Goal: Information Seeking & Learning: Learn about a topic

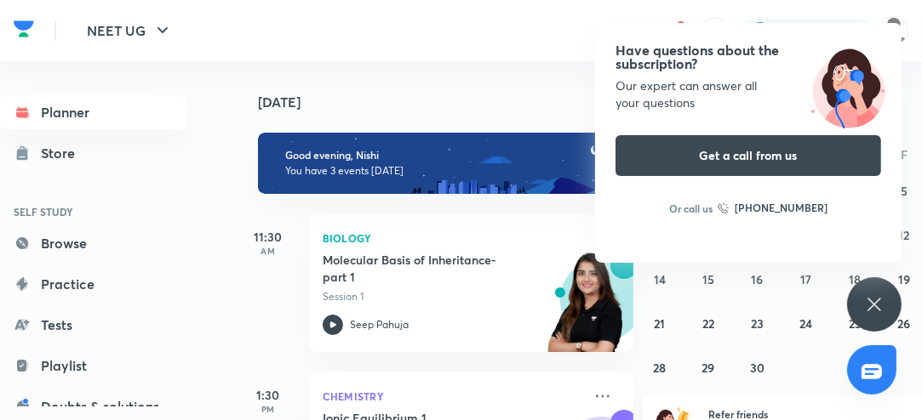
click at [867, 315] on div "Have questions about the subscription? Our expert can answer all your questions…" at bounding box center [874, 304] width 54 height 54
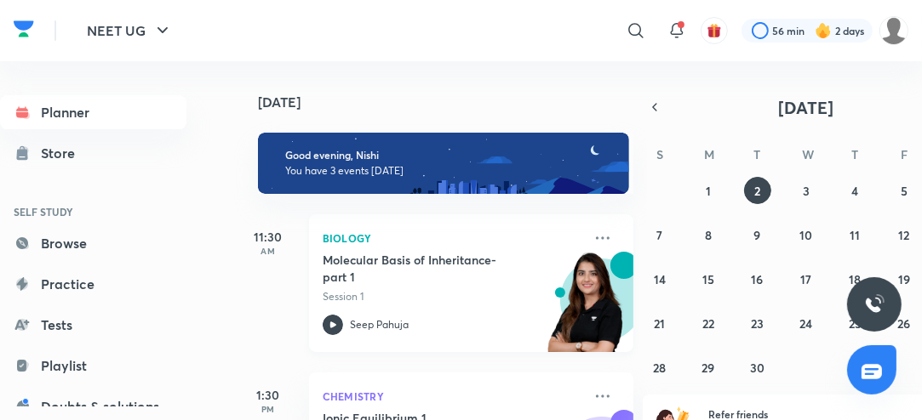
click at [328, 324] on icon at bounding box center [333, 325] width 20 height 20
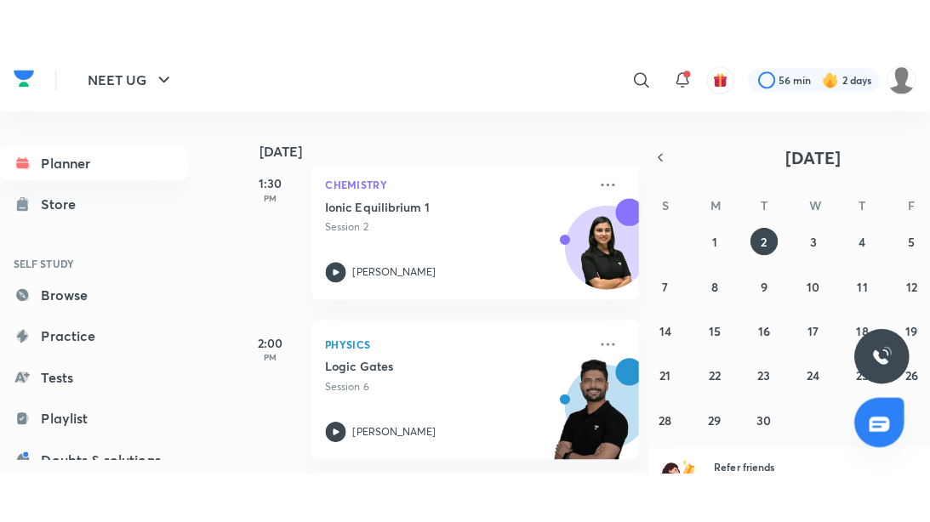
scroll to position [261, 0]
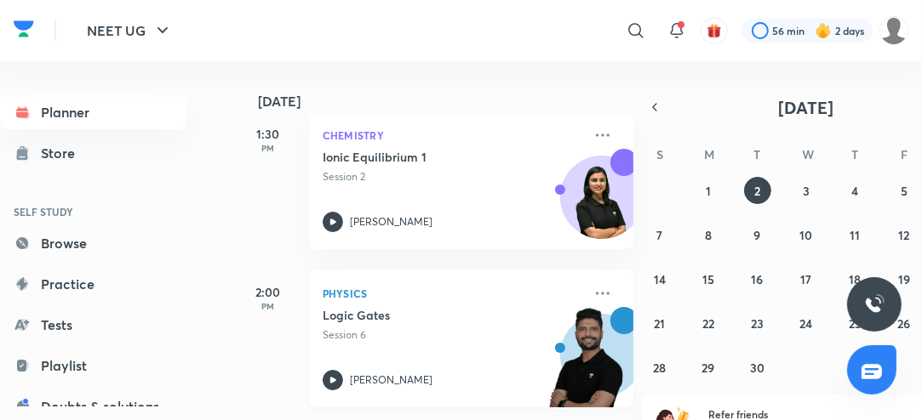
click at [329, 379] on icon at bounding box center [333, 380] width 20 height 20
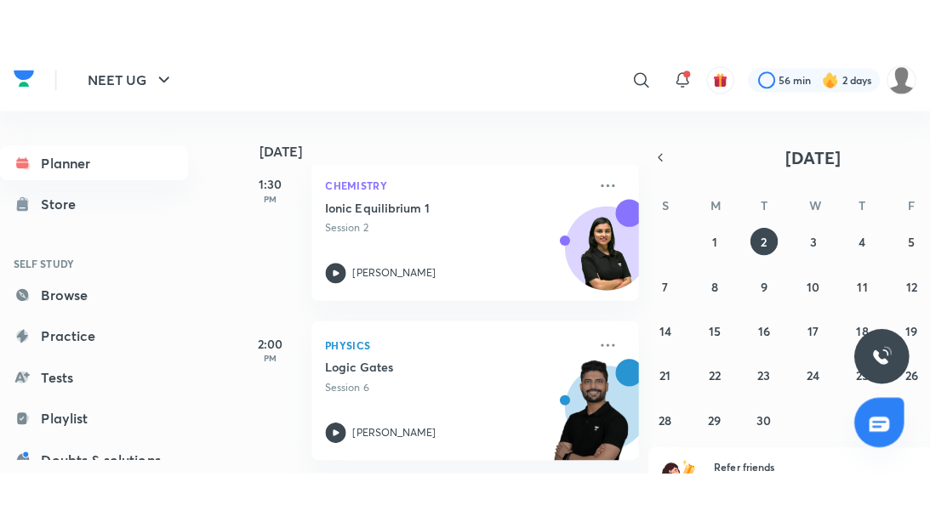
scroll to position [170, 0]
